Goal: Task Accomplishment & Management: Manage account settings

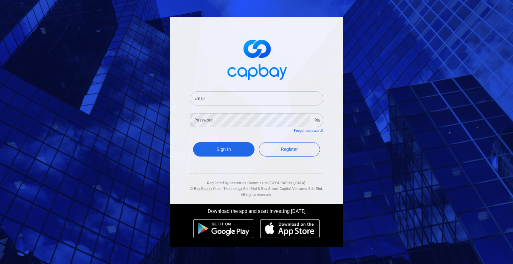
click at [248, 100] on input "Email" at bounding box center [257, 99] width 134 height 14
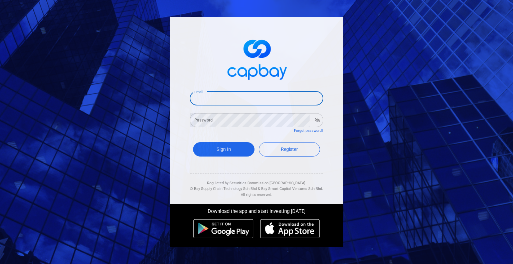
type input "[EMAIL_ADDRESS][DOMAIN_NAME]"
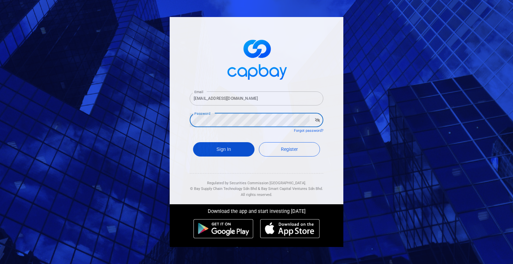
click at [234, 147] on button "Sign In" at bounding box center [223, 149] width 61 height 14
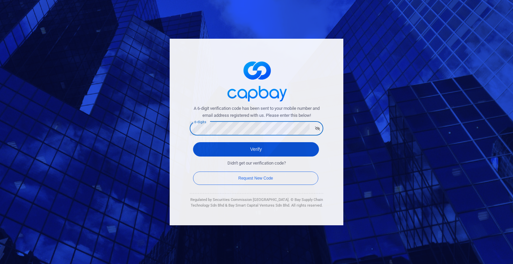
click at [220, 151] on button "Verify" at bounding box center [256, 149] width 126 height 14
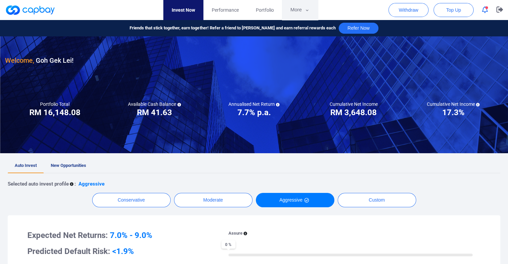
click at [312, 11] on button "More" at bounding box center [300, 10] width 36 height 20
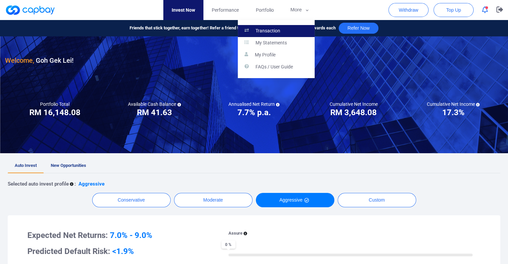
click at [289, 31] on link "Transaction" at bounding box center [276, 31] width 77 height 12
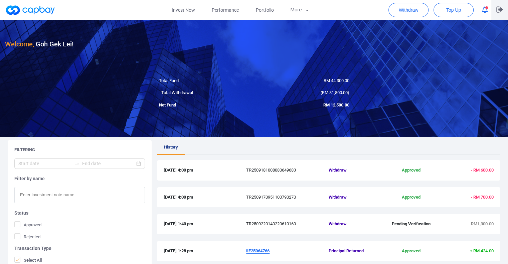
click at [499, 7] on icon "button" at bounding box center [499, 9] width 7 height 6
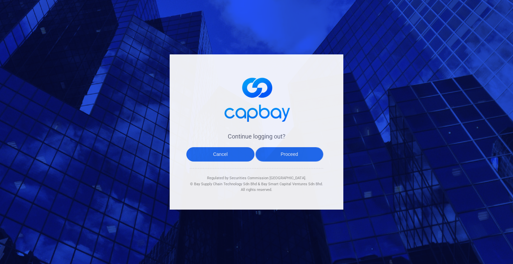
click at [293, 155] on button "Proceed" at bounding box center [289, 154] width 68 height 14
